Goal: Transaction & Acquisition: Subscribe to service/newsletter

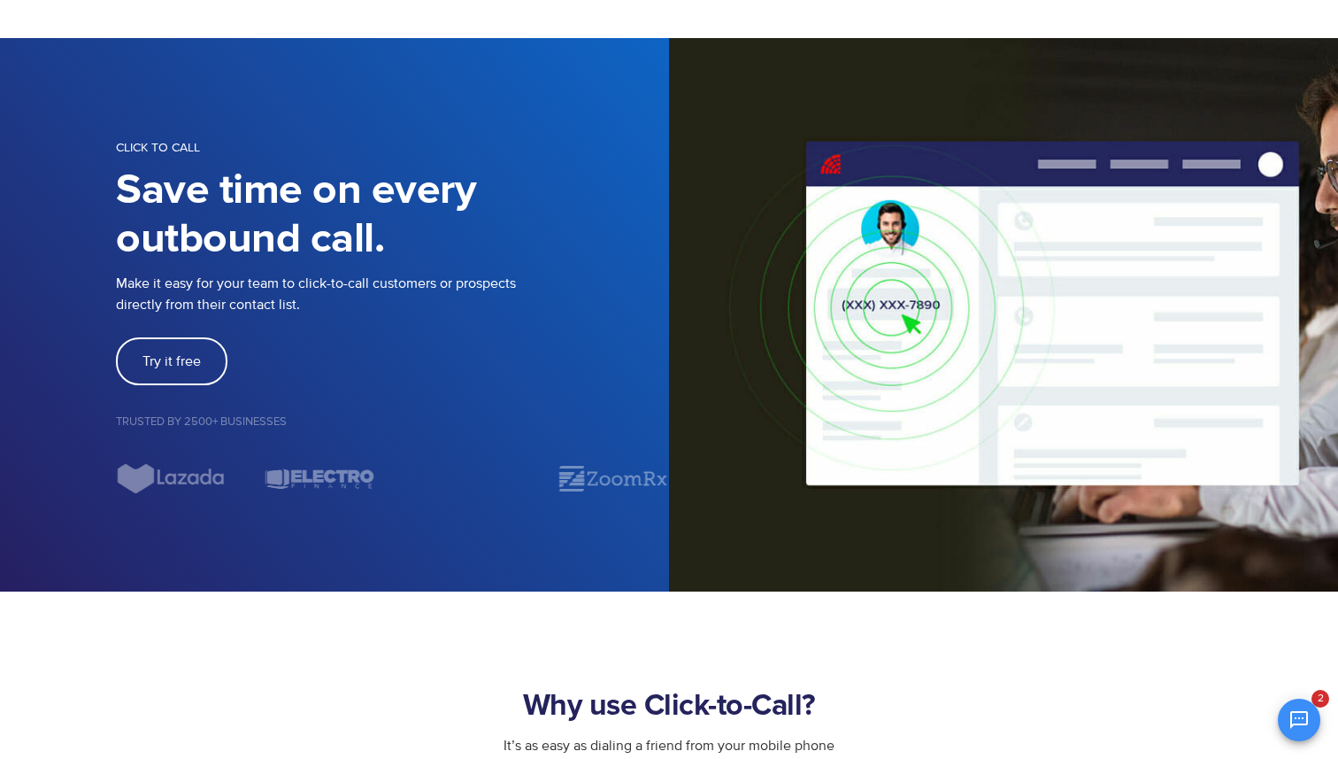
scroll to position [58, 0]
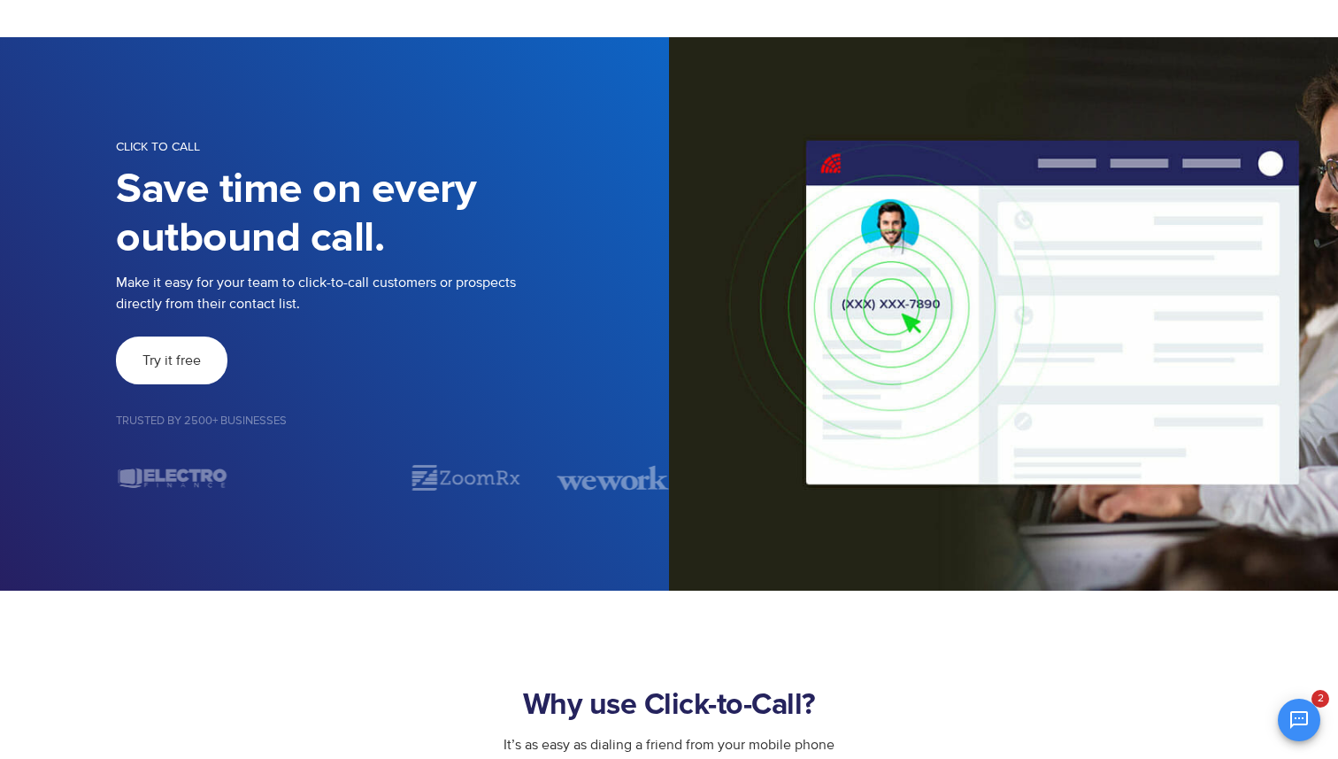
click at [188, 375] on link "Try it free" at bounding box center [172, 360] width 112 height 48
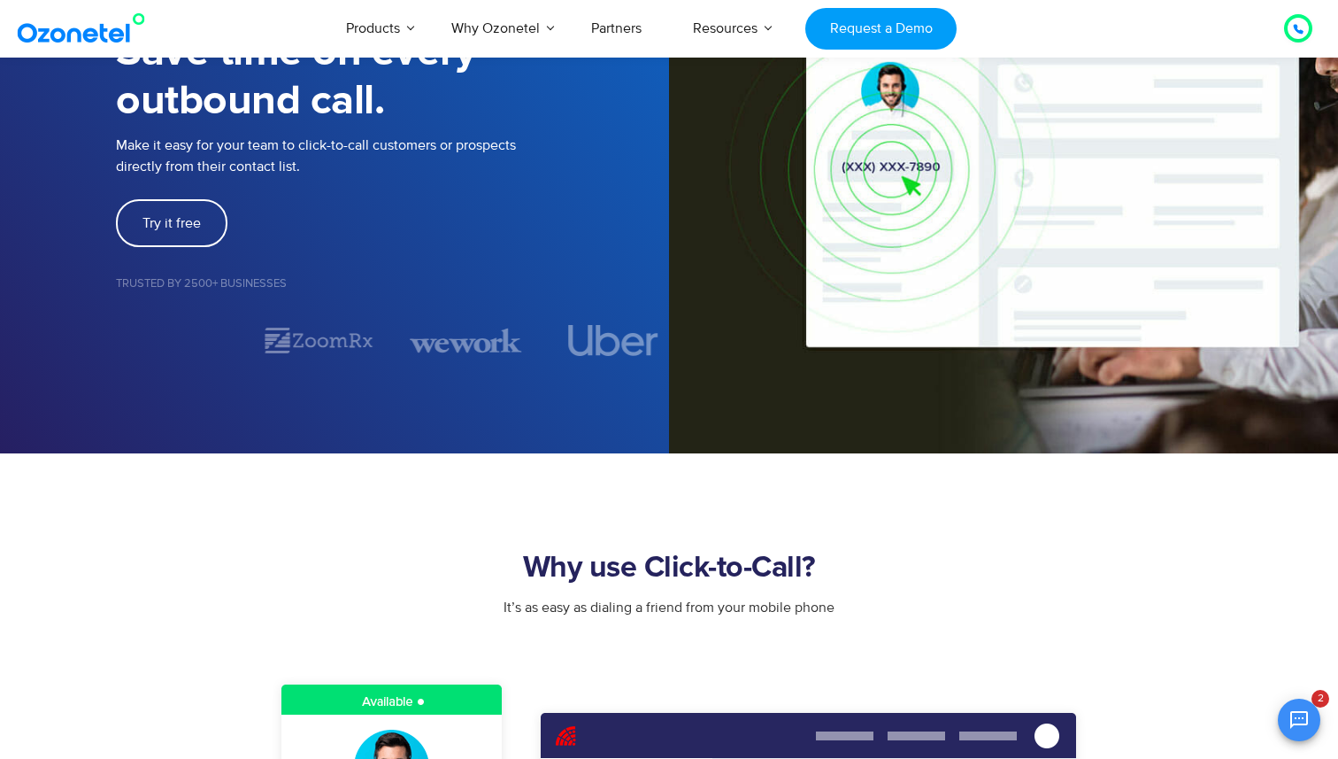
scroll to position [0, 0]
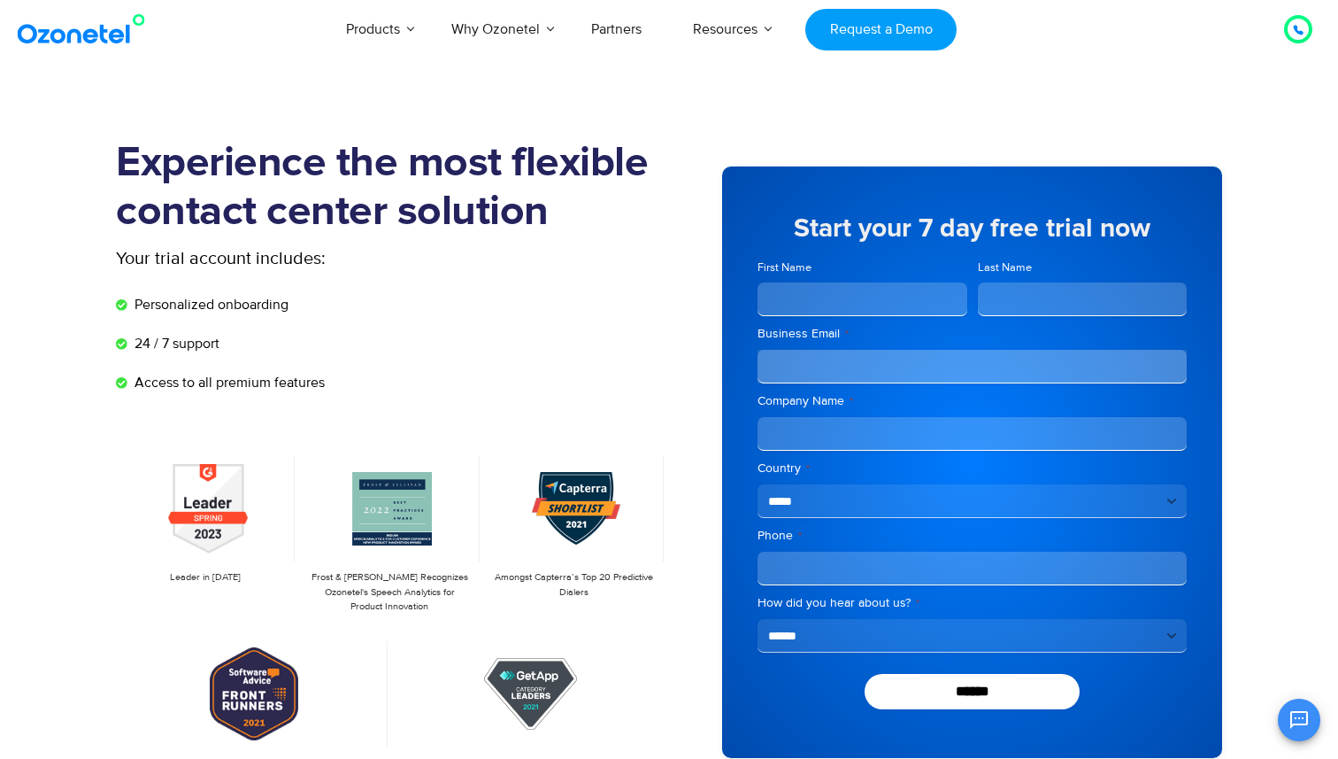
scroll to position [1777, 0]
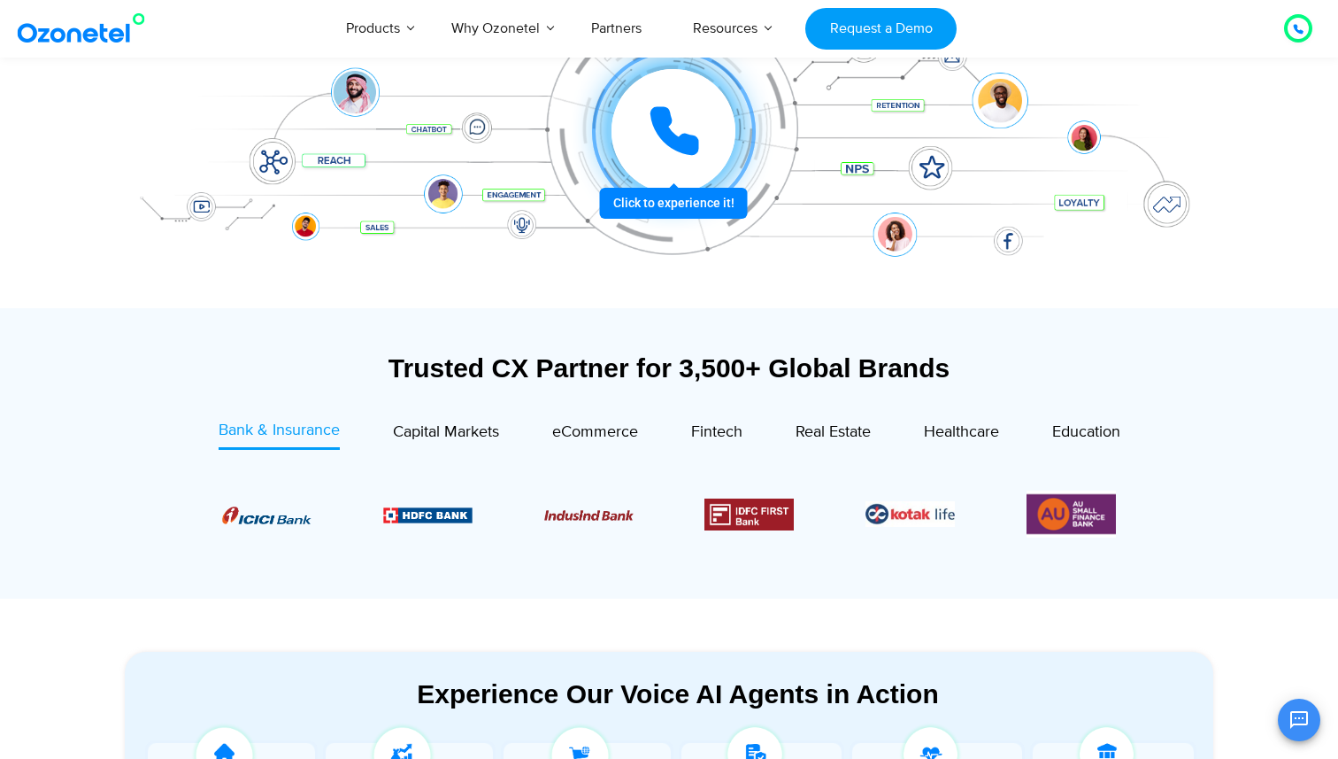
scroll to position [405, 0]
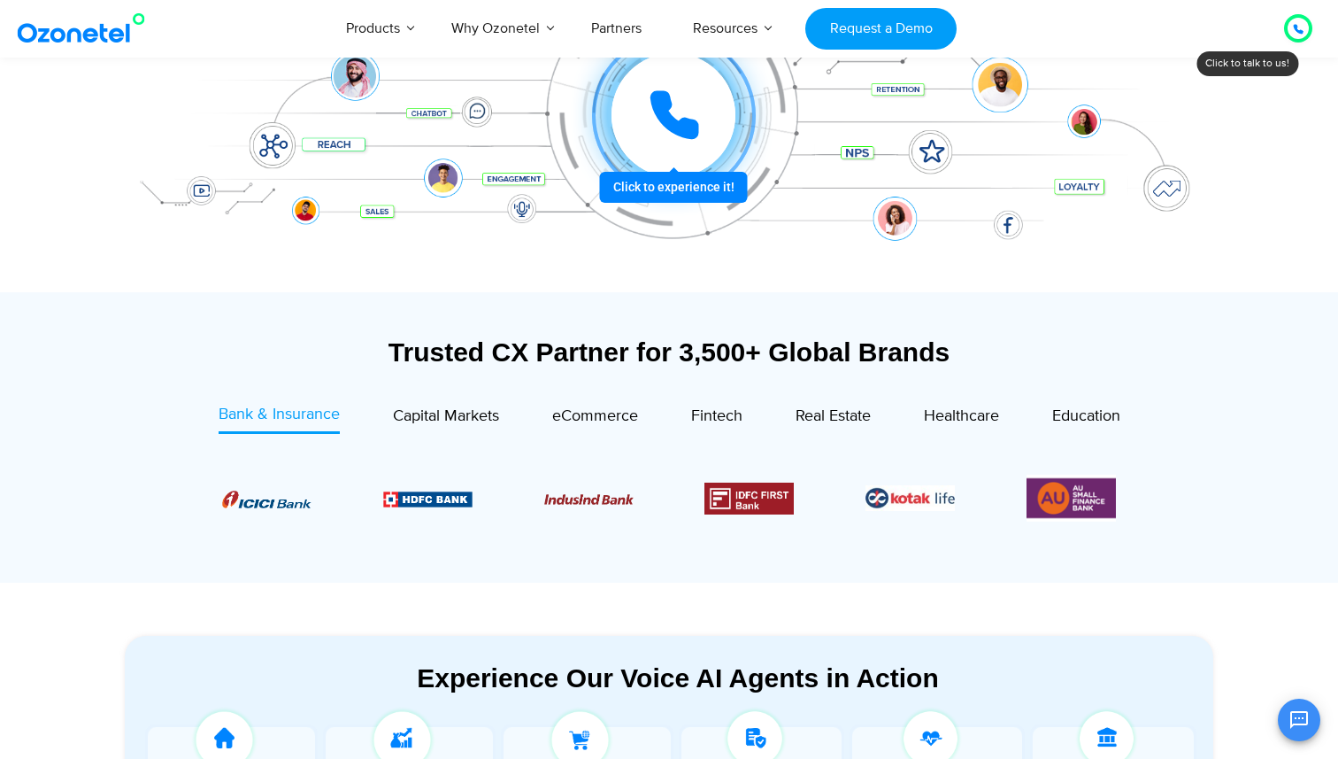
click at [666, 192] on div at bounding box center [673, 115] width 195 height 195
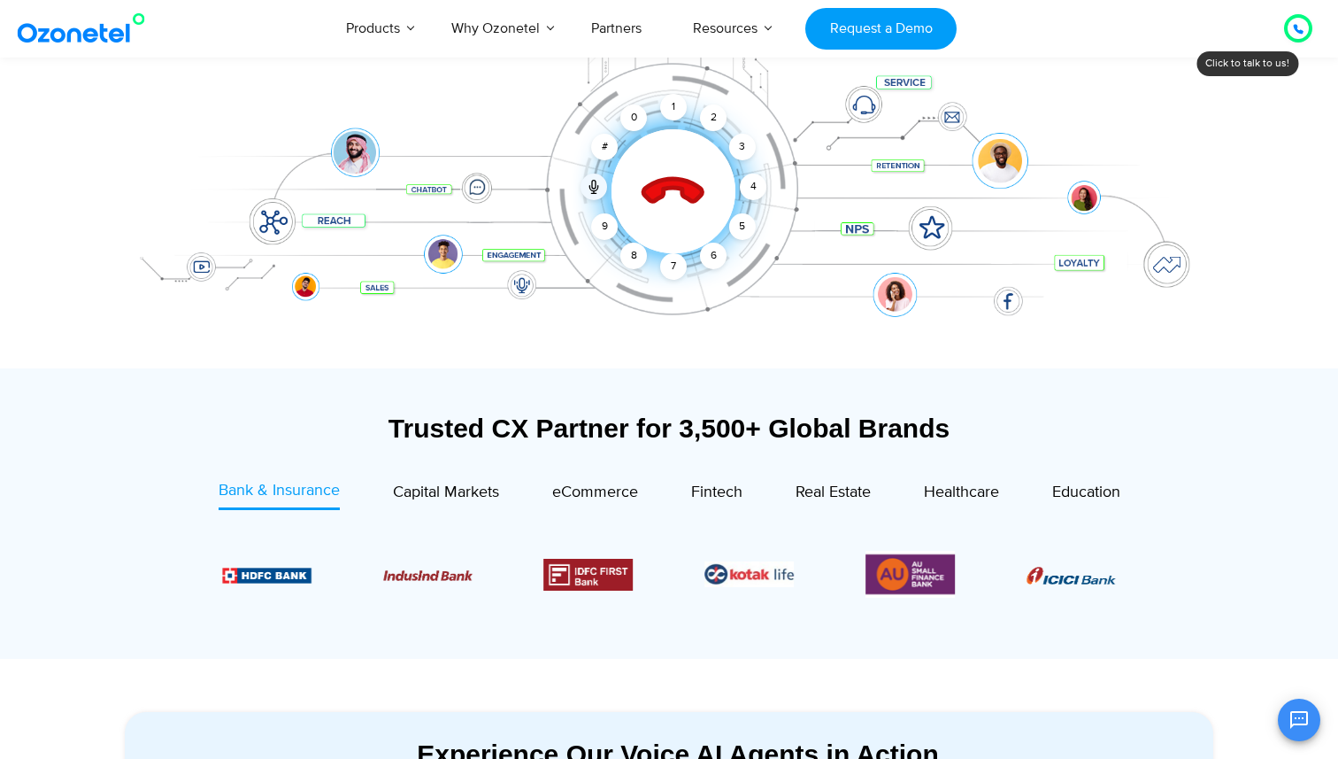
scroll to position [305, 0]
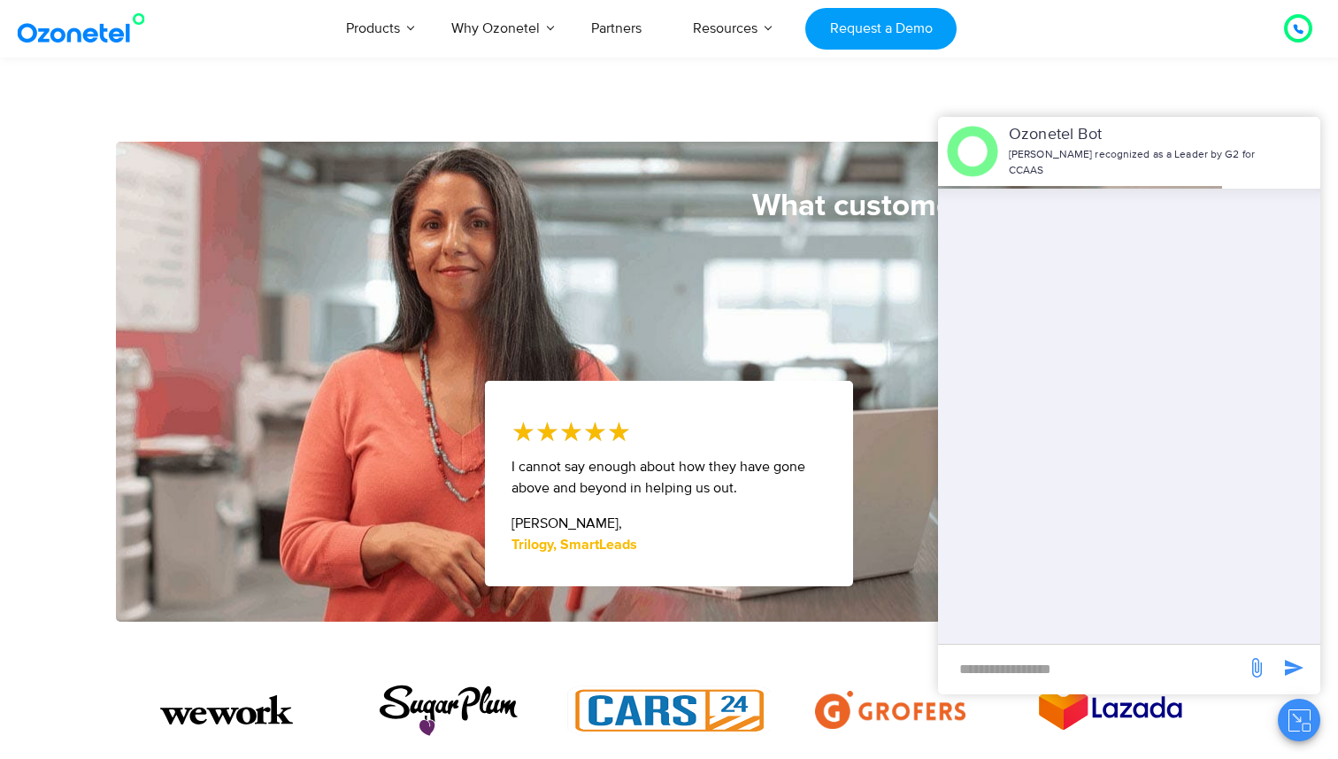
scroll to position [1098, 0]
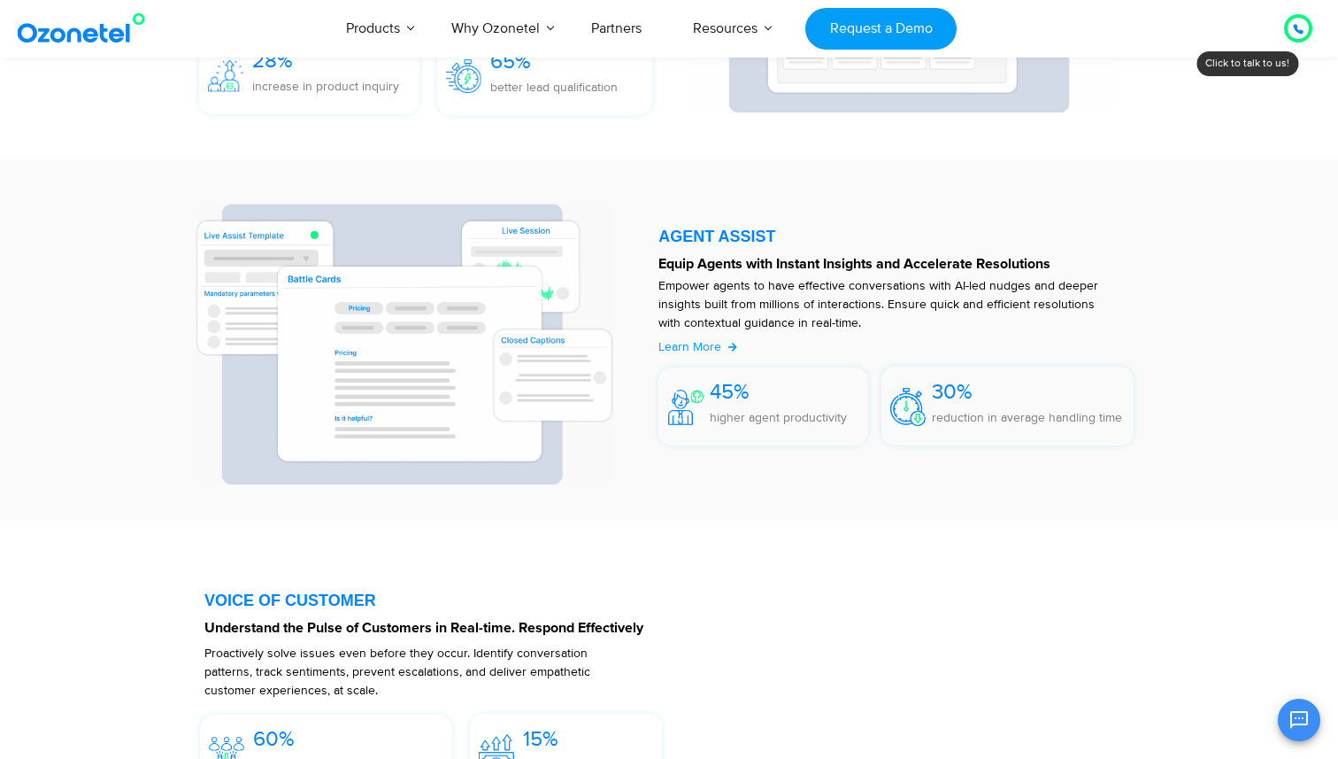
scroll to position [2303, 0]
